Goal: Task Accomplishment & Management: Complete application form

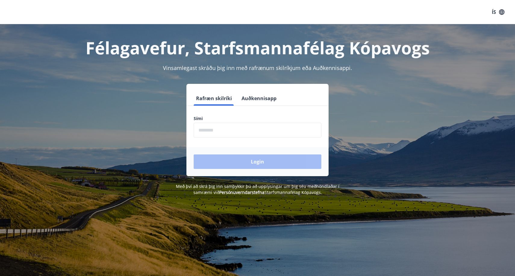
click at [232, 134] on input "phone" at bounding box center [258, 130] width 128 height 15
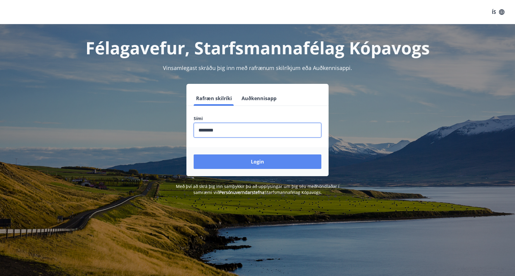
type input "********"
click at [239, 161] on button "Login" at bounding box center [258, 161] width 128 height 14
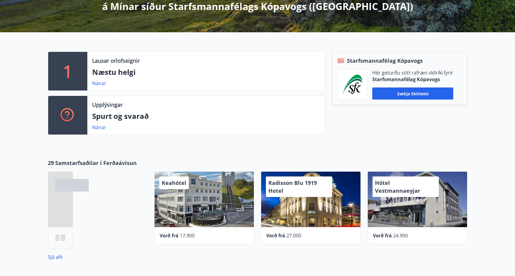
scroll to position [119, 0]
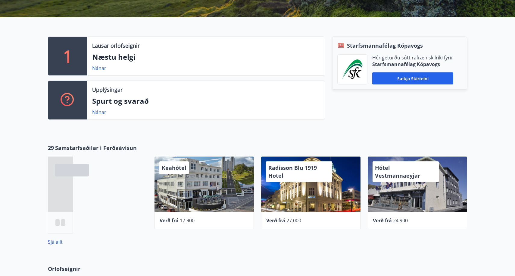
click at [306, 95] on div "Upplýsingar Spurt og svarað Nánar" at bounding box center [205, 100] width 237 height 39
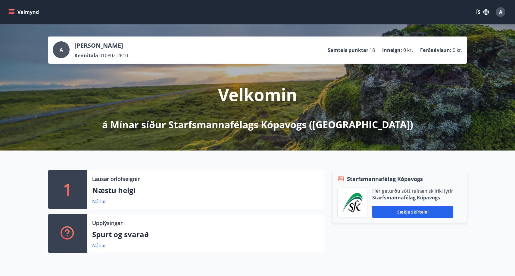
scroll to position [0, 0]
click at [10, 12] on icon "menu" at bounding box center [11, 12] width 6 height 6
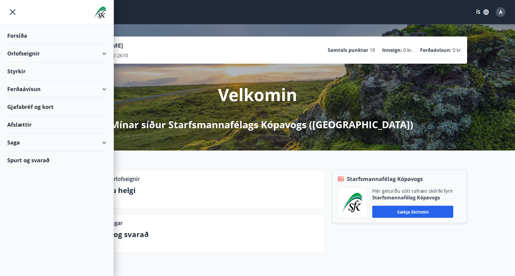
click at [101, 57] on div "Orlofseignir" at bounding box center [56, 54] width 99 height 18
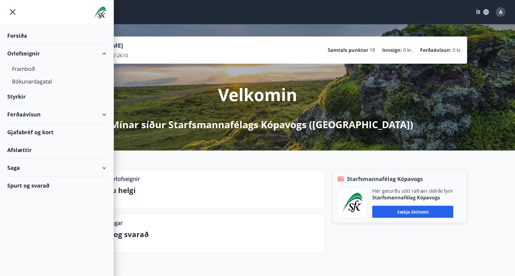
click at [58, 45] on div "Styrkir" at bounding box center [56, 36] width 99 height 18
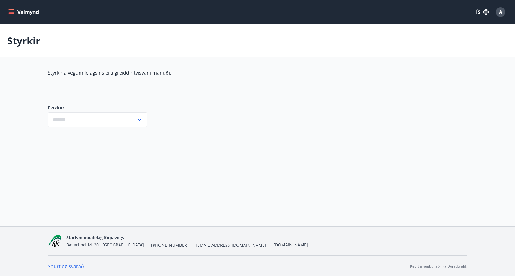
type input "***"
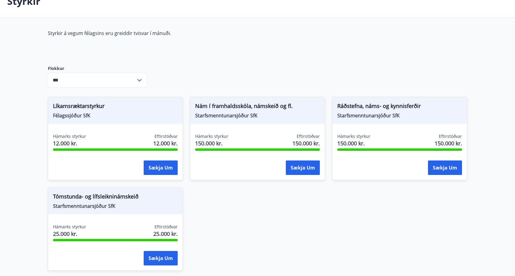
scroll to position [31, 0]
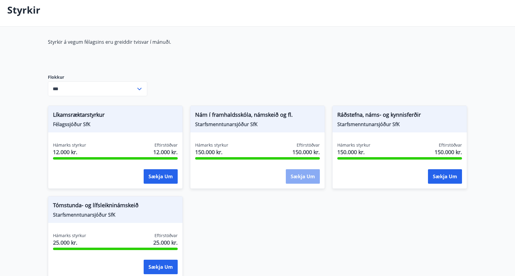
click at [294, 180] on button "Sækja um" at bounding box center [303, 176] width 34 height 14
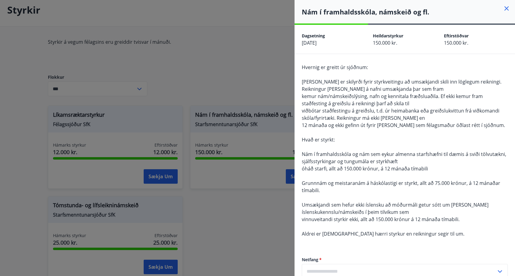
scroll to position [0, 0]
click at [507, 6] on icon at bounding box center [506, 8] width 7 height 7
